Goal: Task Accomplishment & Management: Manage account settings

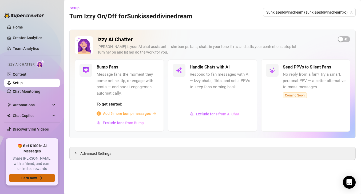
click at [41, 180] on icon "arrow-right" at bounding box center [41, 178] width 4 height 4
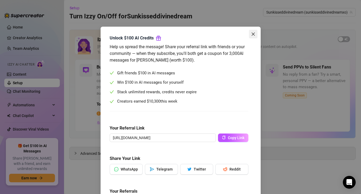
click at [254, 34] on icon "close" at bounding box center [253, 34] width 4 height 4
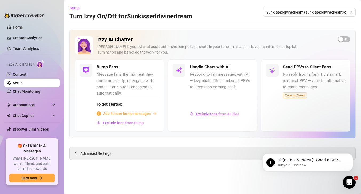
click at [342, 42] on div "Izzy AI Chatter Izzy is your AI chat assistant — she bumps fans, chats in your …" at bounding box center [212, 47] width 275 height 23
click at [342, 41] on div "button" at bounding box center [340, 39] width 5 height 5
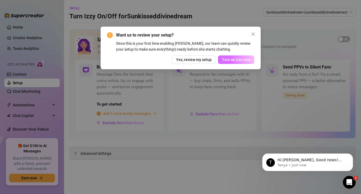
click at [241, 61] on span "Turn on Izzy now" at bounding box center [236, 60] width 28 height 4
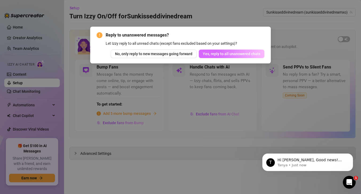
click at [247, 55] on span "Yes, reply to all unanswered chats" at bounding box center [232, 54] width 58 height 4
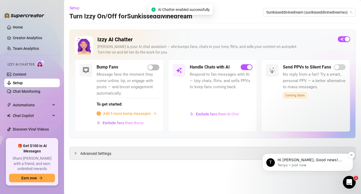
click at [318, 164] on p "Tanya • Just now" at bounding box center [312, 165] width 69 height 5
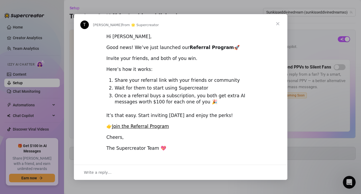
click at [278, 25] on span "Close" at bounding box center [277, 23] width 19 height 19
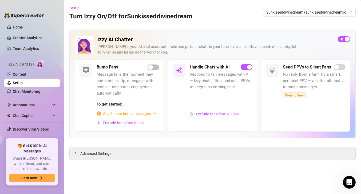
click at [360, 177] on main "Setup Turn Izzy On/Off for Sunkisseddivinedream Sunkisseddivinedream (sunkissed…" at bounding box center [212, 97] width 297 height 194
click at [347, 179] on icon "Open Intercom Messenger" at bounding box center [348, 181] width 9 height 9
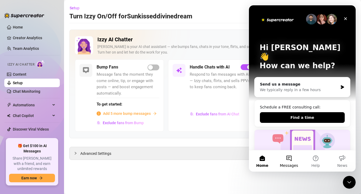
click at [289, 162] on button "Messages" at bounding box center [289, 161] width 27 height 21
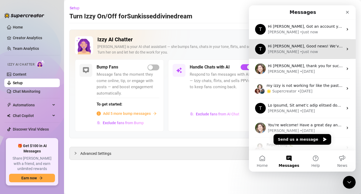
click at [309, 52] on div "Tanya • Just now" at bounding box center [305, 52] width 75 height 6
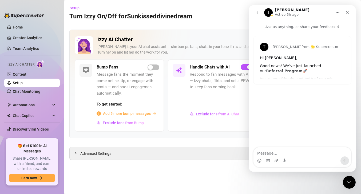
click at [292, 23] on p "Ask us anything, or share your feedback :)" at bounding box center [302, 25] width 107 height 10
click at [281, 84] on div "T Tanya from 🌟 Supercreator Hi Alliya, Good news! We’ve just launched our Refer…" at bounding box center [303, 60] width 98 height 48
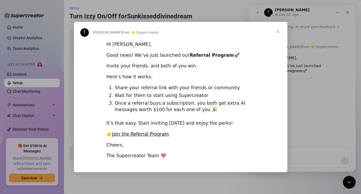
click at [278, 32] on span "Close" at bounding box center [277, 31] width 19 height 19
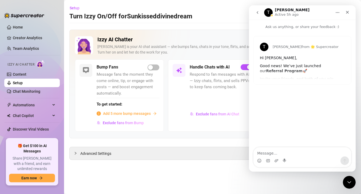
click at [259, 12] on icon "go back" at bounding box center [257, 12] width 4 height 4
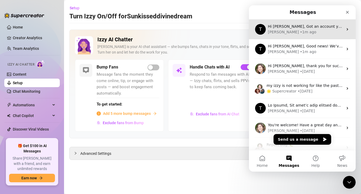
click at [295, 35] on div "T Hi Alliya, Got an account you didn’t add because it felt too small? Not anymo…" at bounding box center [302, 29] width 107 height 20
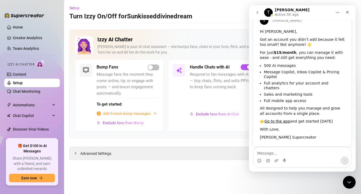
scroll to position [26, 0]
click at [346, 13] on icon "Close" at bounding box center [347, 12] width 3 height 3
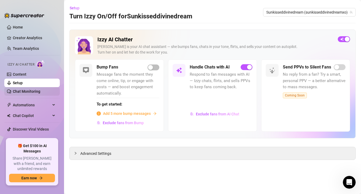
click at [31, 93] on link "Chat Monitoring" at bounding box center [26, 91] width 27 height 4
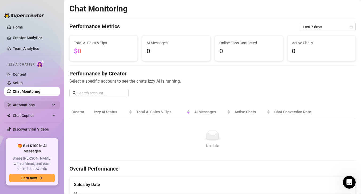
click at [27, 107] on span "Automations" at bounding box center [32, 105] width 38 height 9
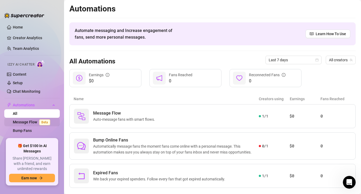
click at [25, 121] on link "Message Flow Beta" at bounding box center [32, 122] width 39 height 4
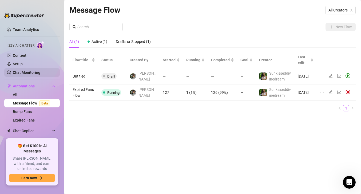
scroll to position [39, 0]
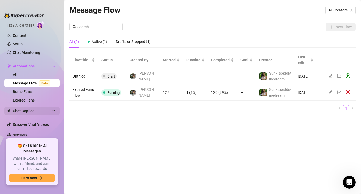
click at [28, 109] on span "Chat Copilot" at bounding box center [32, 111] width 38 height 9
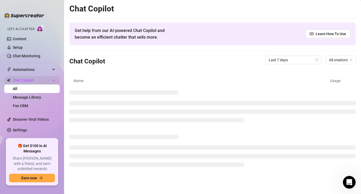
scroll to position [30, 0]
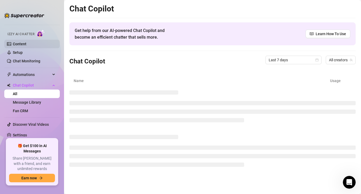
click at [26, 46] on link "Content" at bounding box center [20, 44] width 14 height 4
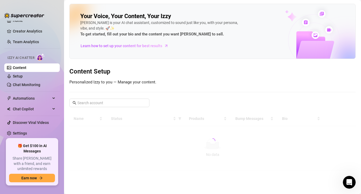
scroll to position [5, 0]
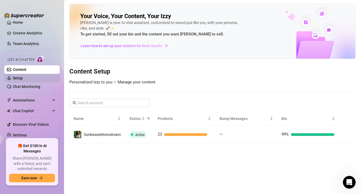
click at [23, 76] on link "Setup" at bounding box center [18, 78] width 10 height 4
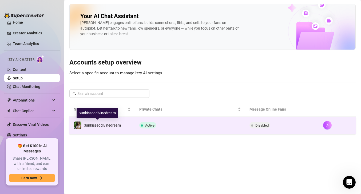
click at [104, 129] on div "Sunkisseddivinedream" at bounding box center [97, 125] width 47 height 8
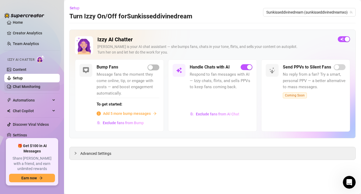
click at [38, 85] on link "Chat Monitoring" at bounding box center [26, 87] width 27 height 4
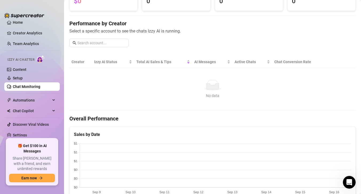
scroll to position [54, 0]
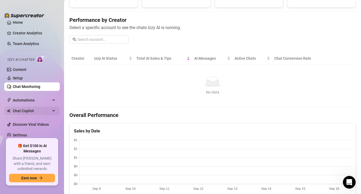
click at [34, 111] on span "Chat Copilot" at bounding box center [32, 111] width 38 height 9
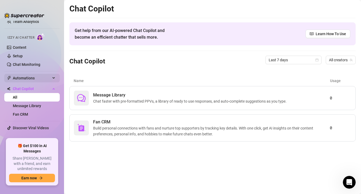
scroll to position [30, 0]
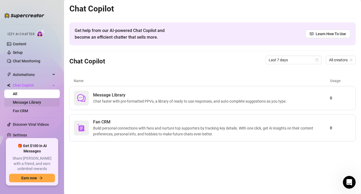
click at [34, 103] on link "Message Library" at bounding box center [27, 102] width 28 height 4
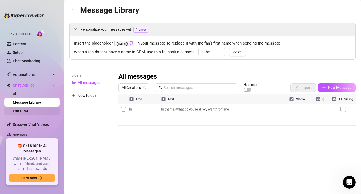
click at [28, 113] on link "Fan CRM" at bounding box center [20, 111] width 15 height 4
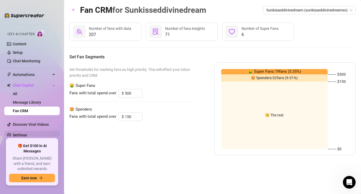
click at [26, 134] on link "Settings" at bounding box center [20, 135] width 14 height 4
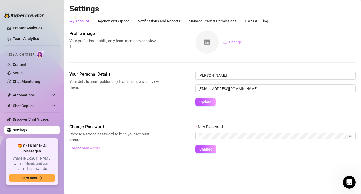
scroll to position [5, 0]
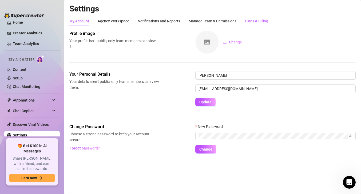
click at [267, 22] on div "Plans & Billing" at bounding box center [256, 21] width 23 height 6
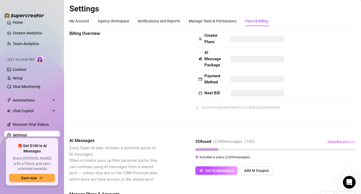
click at [265, 22] on div "Plans & Billing" at bounding box center [256, 21] width 23 height 6
click at [234, 19] on div "Manage Team & Permissions" at bounding box center [213, 21] width 48 height 6
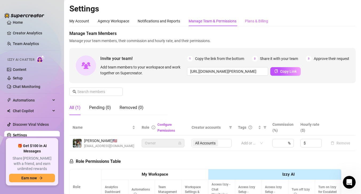
click at [262, 17] on div "Plans & Billing" at bounding box center [256, 21] width 23 height 10
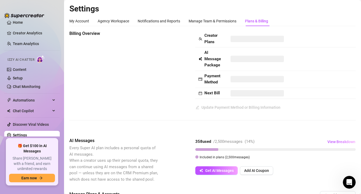
click at [259, 24] on div "Plans & Billing" at bounding box center [256, 21] width 23 height 10
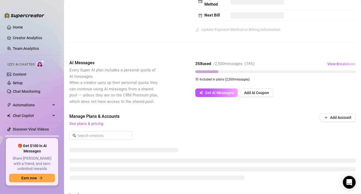
scroll to position [78, 0]
click at [345, 62] on span "View Breakdown" at bounding box center [341, 64] width 28 height 4
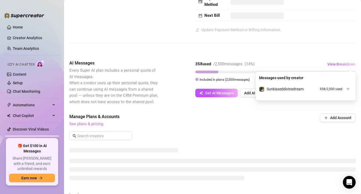
click at [94, 124] on link "See plans & pricing" at bounding box center [86, 124] width 34 height 5
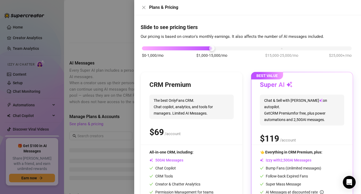
scroll to position [0, 0]
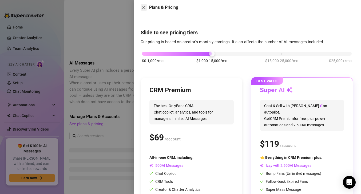
click at [144, 8] on icon "close" at bounding box center [143, 7] width 3 height 3
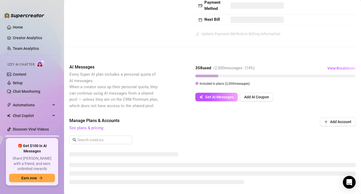
scroll to position [74, 0]
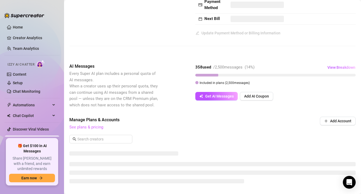
click at [97, 128] on link "See plans & pricing" at bounding box center [86, 127] width 34 height 5
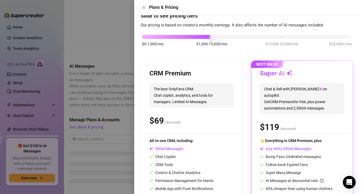
scroll to position [0, 0]
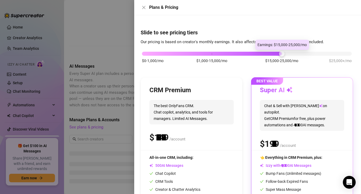
drag, startPoint x: 212, startPoint y: 55, endPoint x: 272, endPoint y: 52, distance: 59.9
click at [272, 52] on div "$0-1,000/mo $1,000-15,000/mo $15,000-25,000/mo $25,000+/mo" at bounding box center [247, 52] width 210 height 3
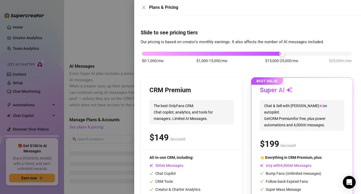
click at [208, 53] on div "$0-1,000/mo $1,000-15,000/mo $15,000-25,000/mo $25,000+/mo" at bounding box center [247, 52] width 210 height 3
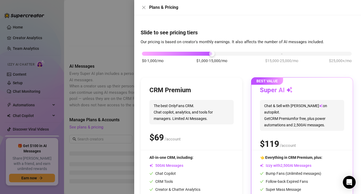
click at [231, 53] on div at bounding box center [247, 54] width 210 height 4
click at [144, 9] on icon "close" at bounding box center [144, 7] width 4 height 4
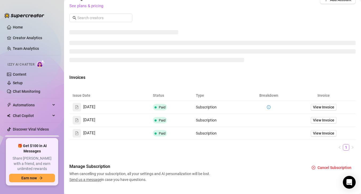
scroll to position [197, 0]
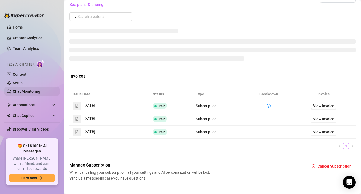
click at [33, 92] on link "Chat Monitoring" at bounding box center [26, 91] width 27 height 4
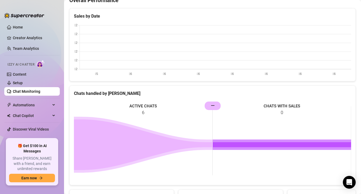
scroll to position [186, 0]
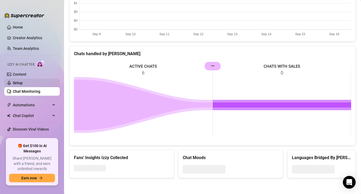
click at [23, 82] on link "Setup" at bounding box center [18, 83] width 10 height 4
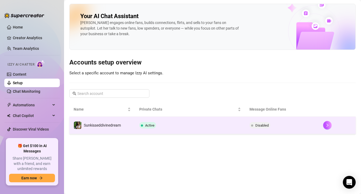
click at [200, 126] on td "Active" at bounding box center [190, 125] width 110 height 17
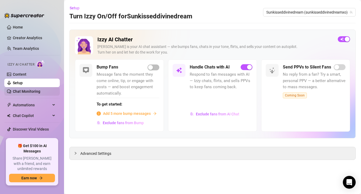
click at [34, 93] on link "Chat Monitoring" at bounding box center [26, 91] width 27 height 4
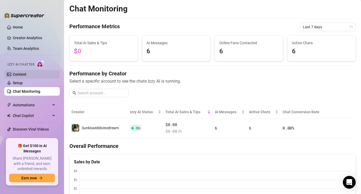
click at [25, 73] on link "Content" at bounding box center [20, 74] width 14 height 4
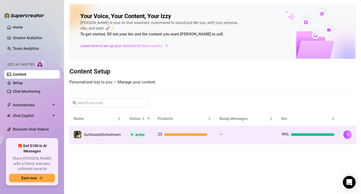
click at [225, 140] on td "—" at bounding box center [246, 134] width 62 height 17
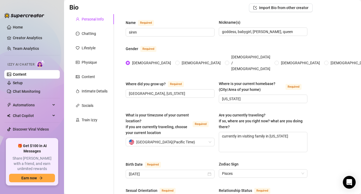
scroll to position [44, 0]
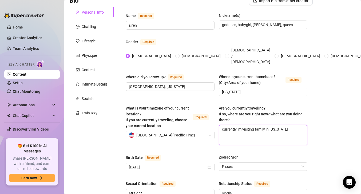
drag, startPoint x: 289, startPoint y: 125, endPoint x: 221, endPoint y: 123, distance: 68.1
click at [221, 125] on textarea "currently im visiting family in [US_STATE]" at bounding box center [263, 135] width 88 height 20
type textarea "n"
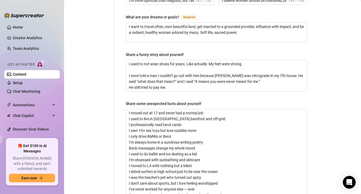
scroll to position [537, 0]
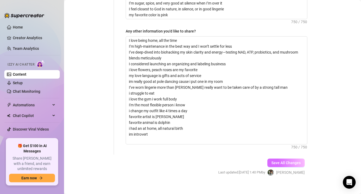
type textarea "no"
click at [288, 159] on button "Save All Changes" at bounding box center [285, 163] width 37 height 9
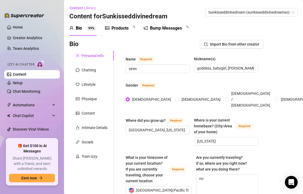
radio input "true"
type input "[DATE]"
